Goal: Task Accomplishment & Management: Use online tool/utility

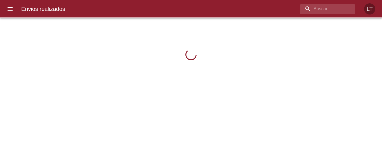
click at [8, 8] on icon "menu" at bounding box center [10, 9] width 7 height 7
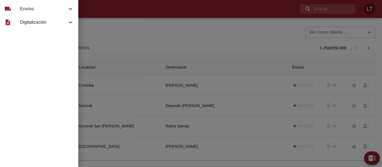
click at [29, 12] on span "Envíos" at bounding box center [43, 9] width 47 height 7
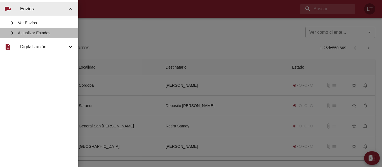
click at [31, 31] on span "Actualizar Estados" at bounding box center [46, 33] width 56 height 6
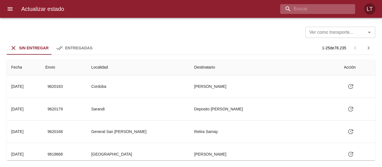
click at [332, 10] on input "buscar" at bounding box center [312, 9] width 65 height 10
type input "9592636"
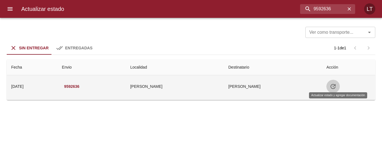
click at [332, 87] on button "Tabla de envíos del cliente" at bounding box center [332, 86] width 13 height 13
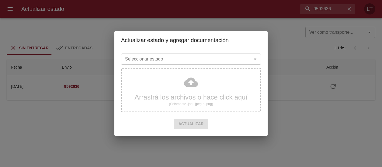
click at [203, 64] on div "Seleccionar estado" at bounding box center [191, 59] width 140 height 11
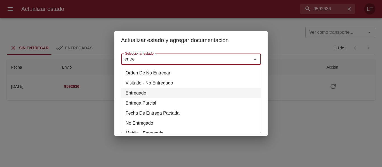
click at [139, 90] on li "Entregado" at bounding box center [191, 93] width 140 height 10
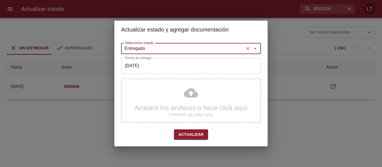
type input "Entregado"
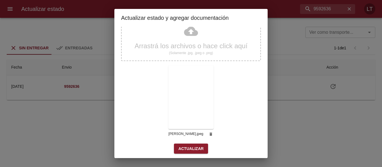
scroll to position [52, 0]
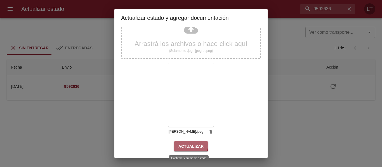
click at [188, 145] on span "Actualizar" at bounding box center [190, 146] width 25 height 7
